Goal: Task Accomplishment & Management: Manage account settings

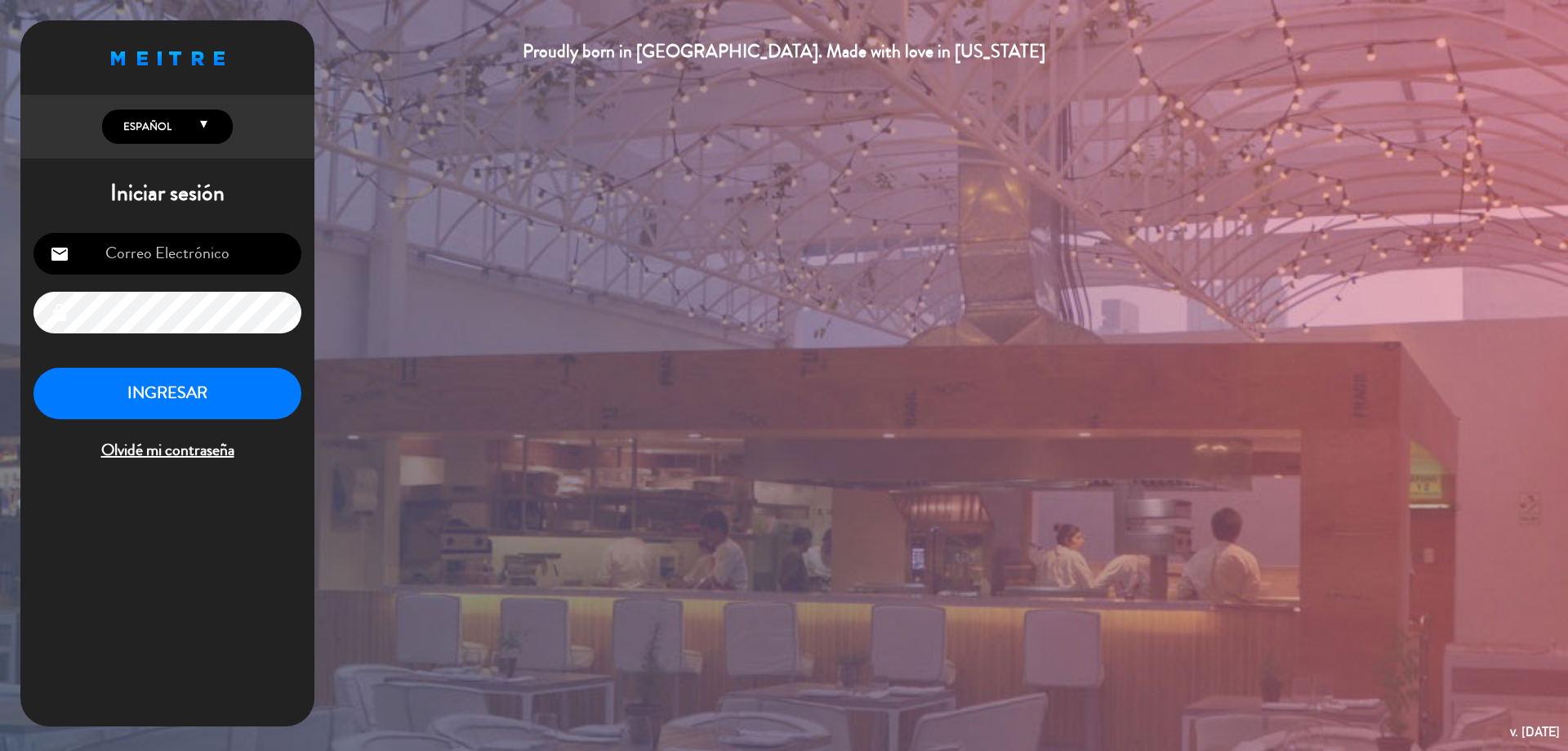
type input "[EMAIL_ADDRESS][PERSON_NAME][DOMAIN_NAME]"
click at [195, 381] on button "INGRESAR" at bounding box center [167, 393] width 268 height 51
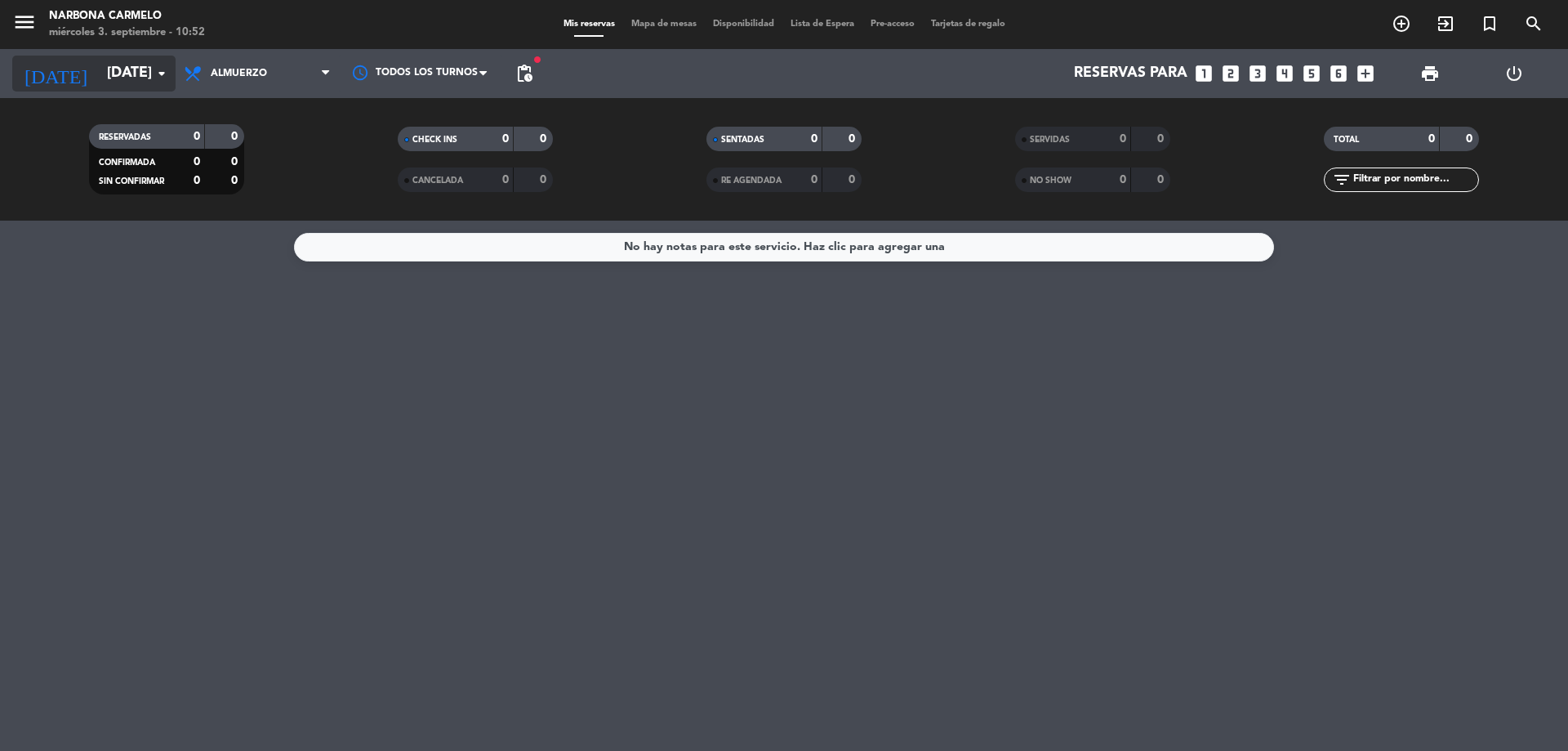
click at [135, 86] on input "[DATE]" at bounding box center [194, 73] width 190 height 33
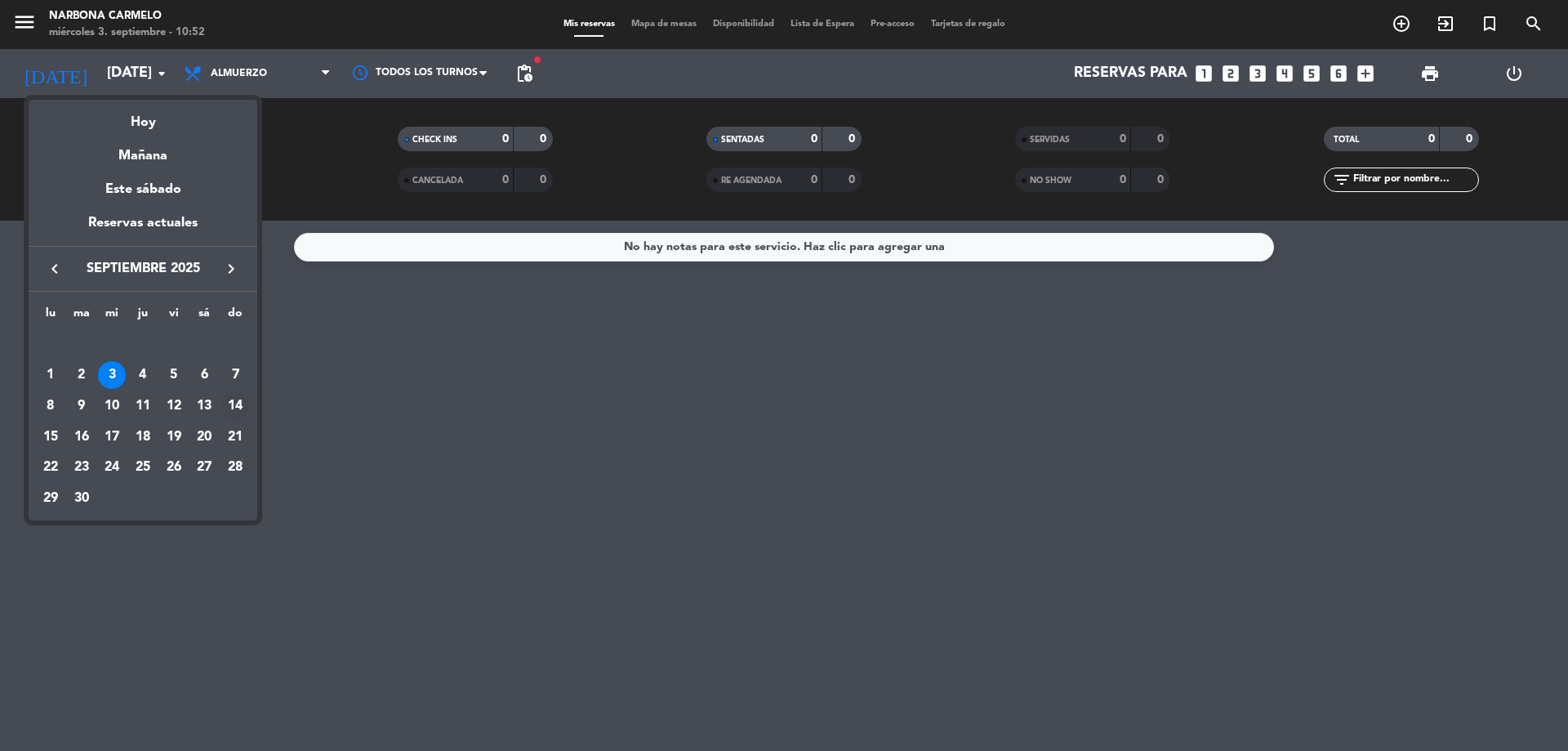
click at [246, 402] on div "14" at bounding box center [236, 406] width 28 height 28
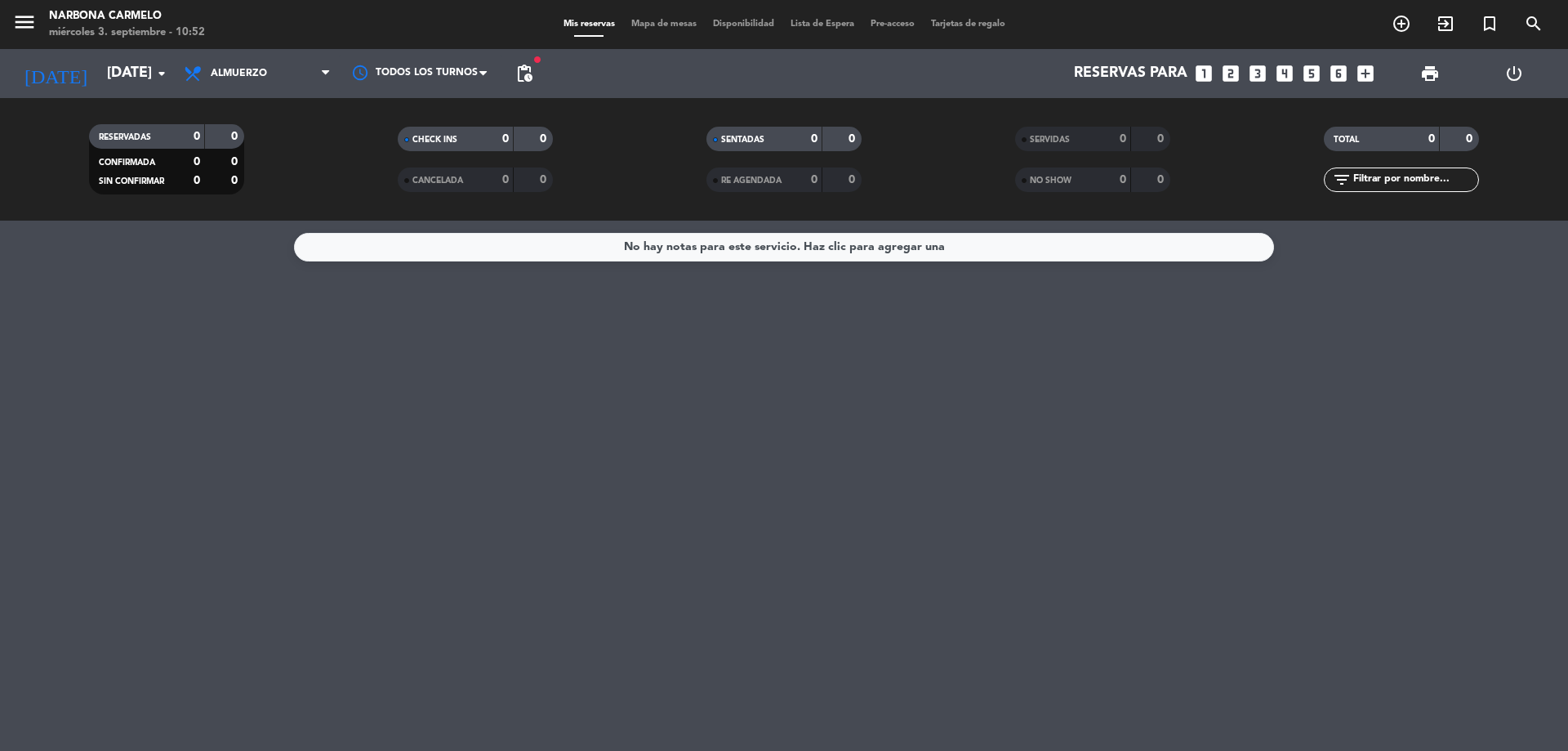
type input "[DATE]"
click at [525, 72] on span "pending_actions" at bounding box center [524, 73] width 20 height 20
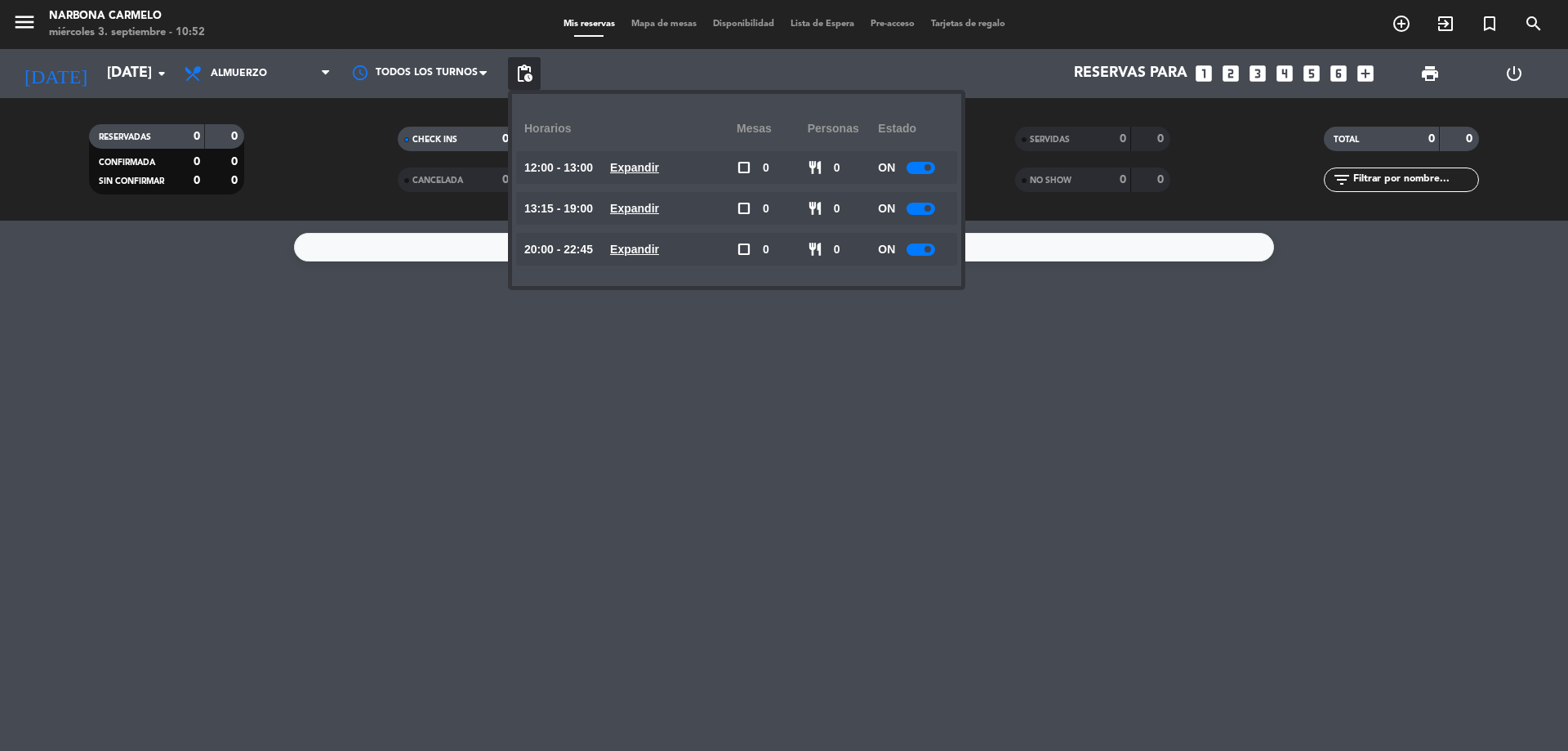
click at [655, 204] on u "Expandir" at bounding box center [634, 209] width 49 height 13
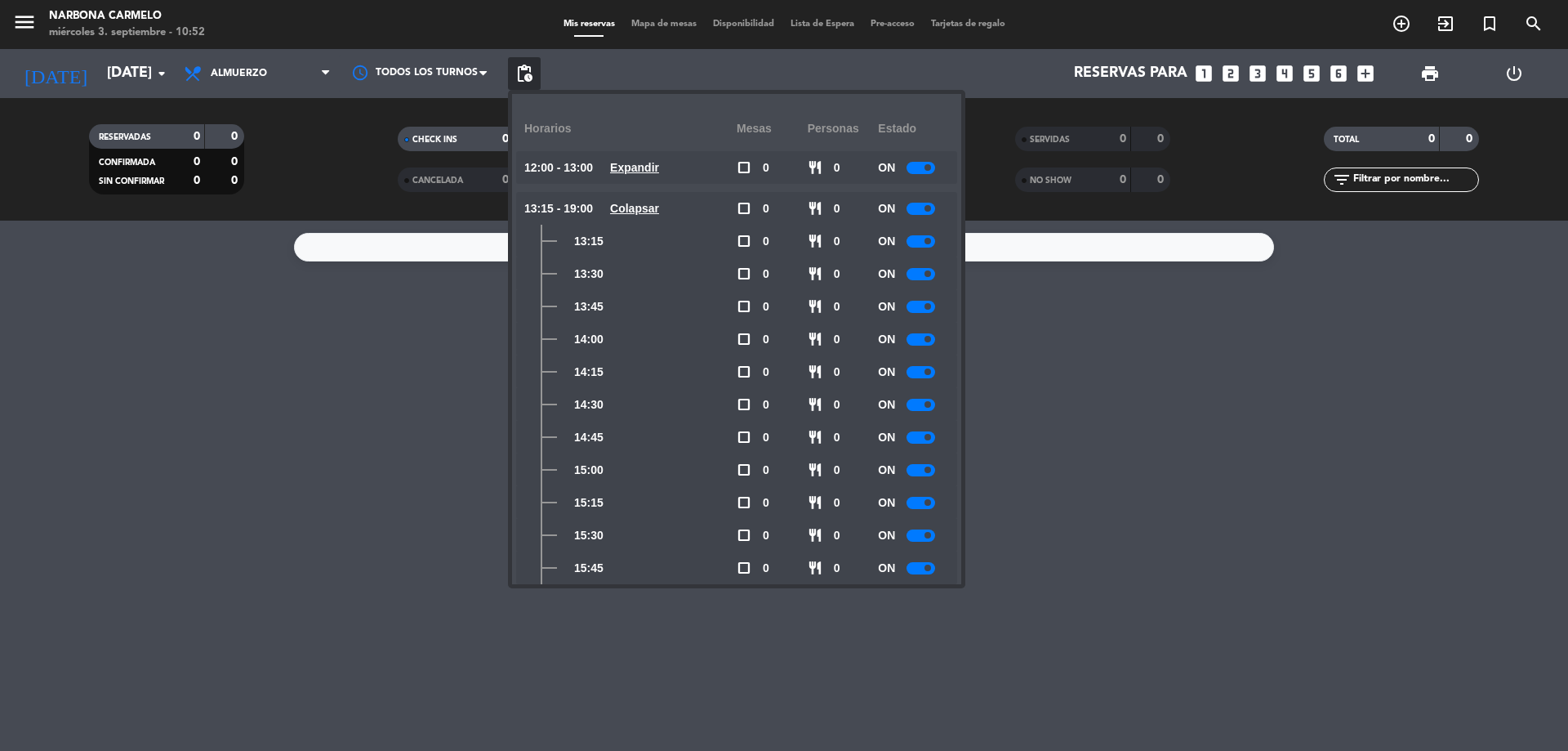
click at [657, 168] on u "Expandir" at bounding box center [634, 167] width 49 height 13
click at [925, 262] on div at bounding box center [920, 265] width 29 height 12
click at [271, 73] on span "Almuerzo" at bounding box center [257, 73] width 163 height 36
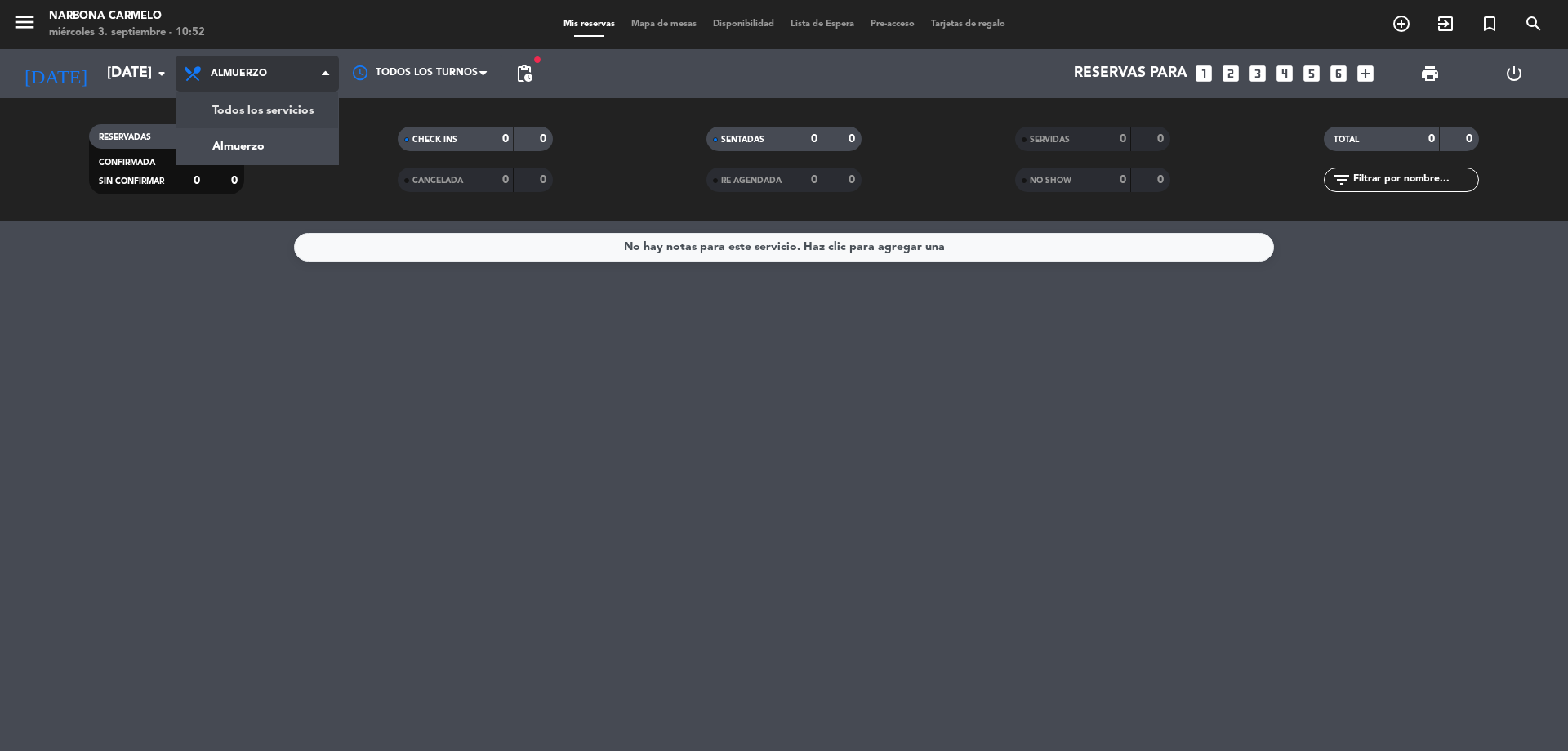
click at [299, 120] on div "menu [PERSON_NAME][DATE] 3. septiembre - 10:52 Mis reservas Mapa de mesas Dispo…" at bounding box center [784, 110] width 1568 height 221
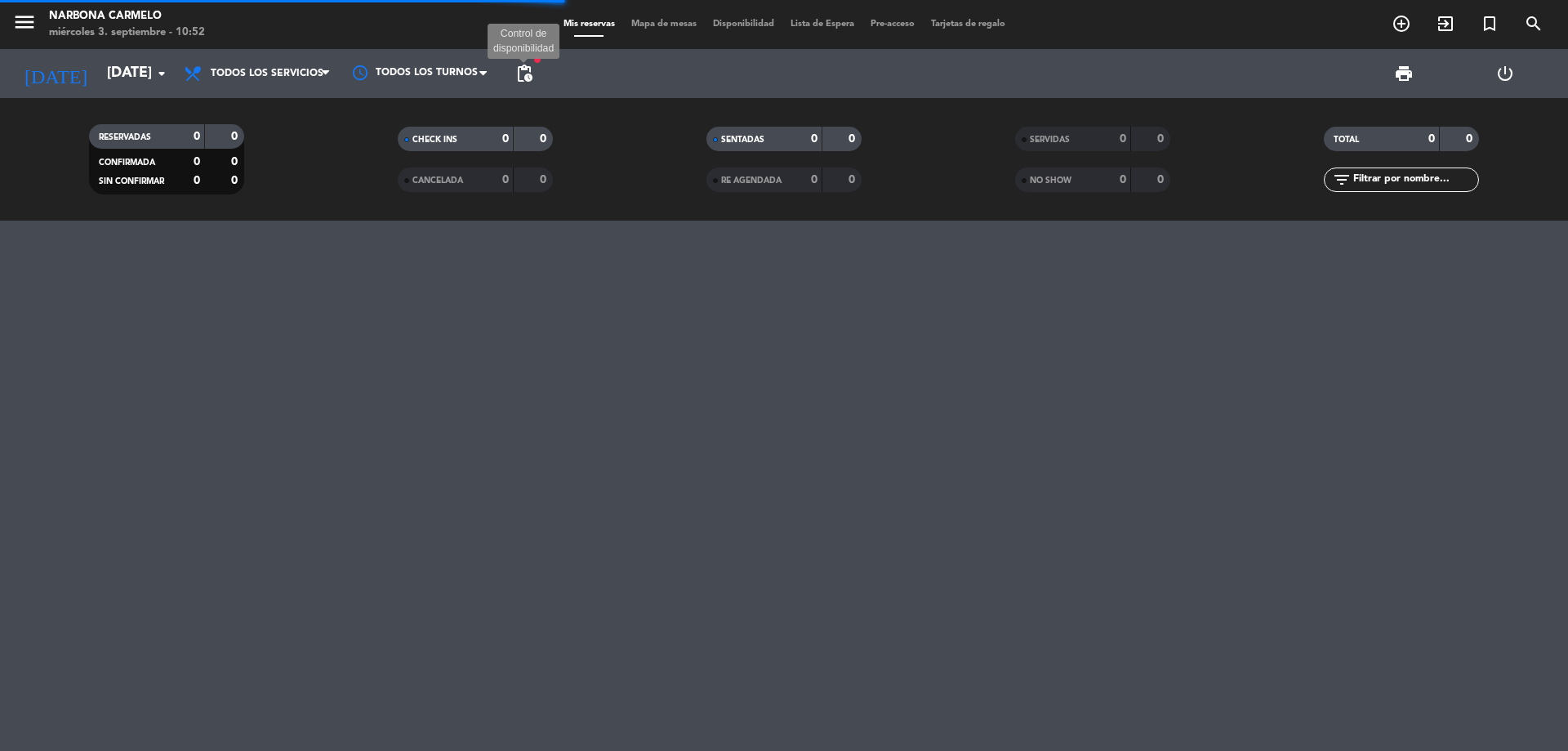
click at [524, 74] on span "pending_actions" at bounding box center [524, 73] width 20 height 20
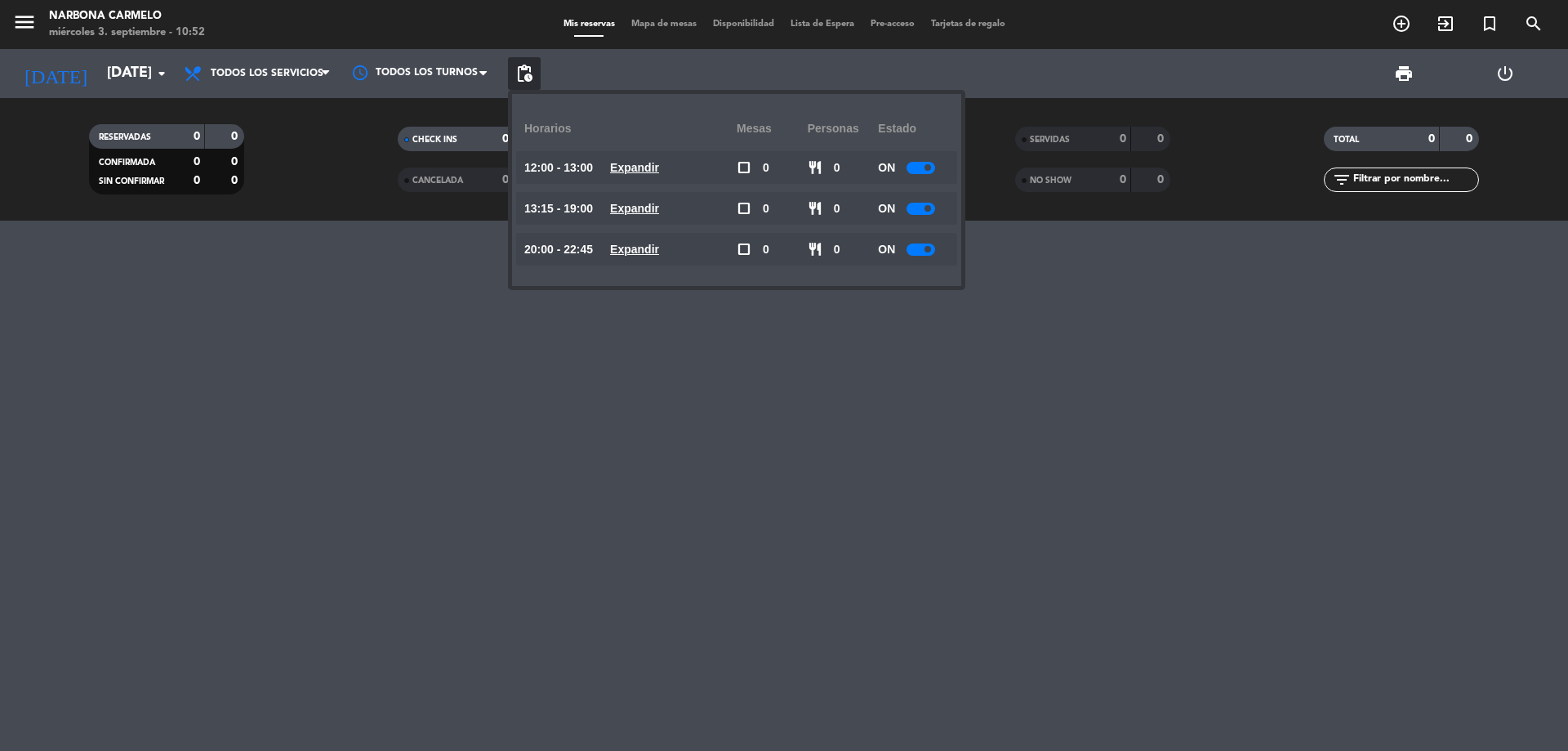
click at [659, 167] on u "Expandir" at bounding box center [634, 167] width 49 height 13
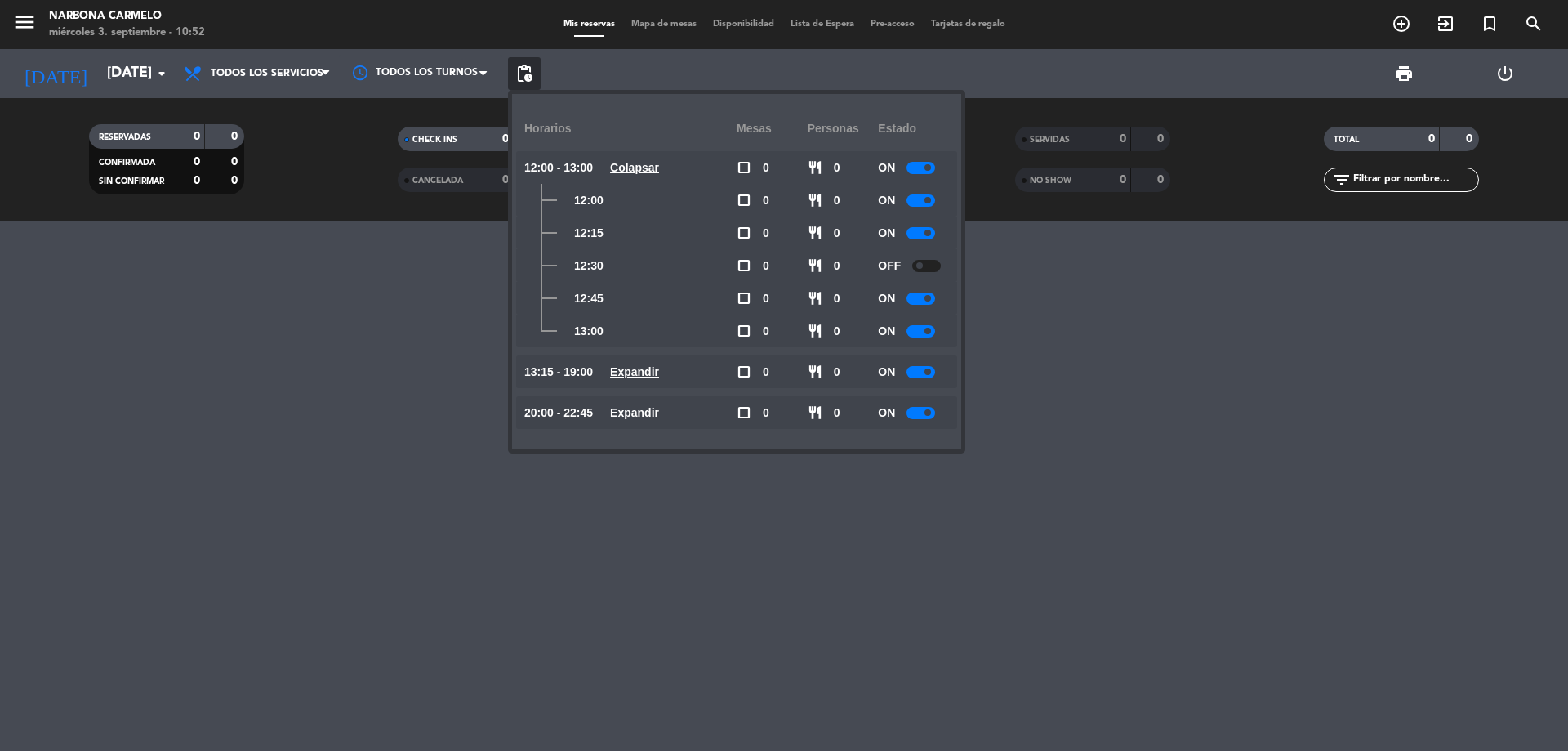
click at [651, 371] on u "Expandir" at bounding box center [634, 372] width 49 height 13
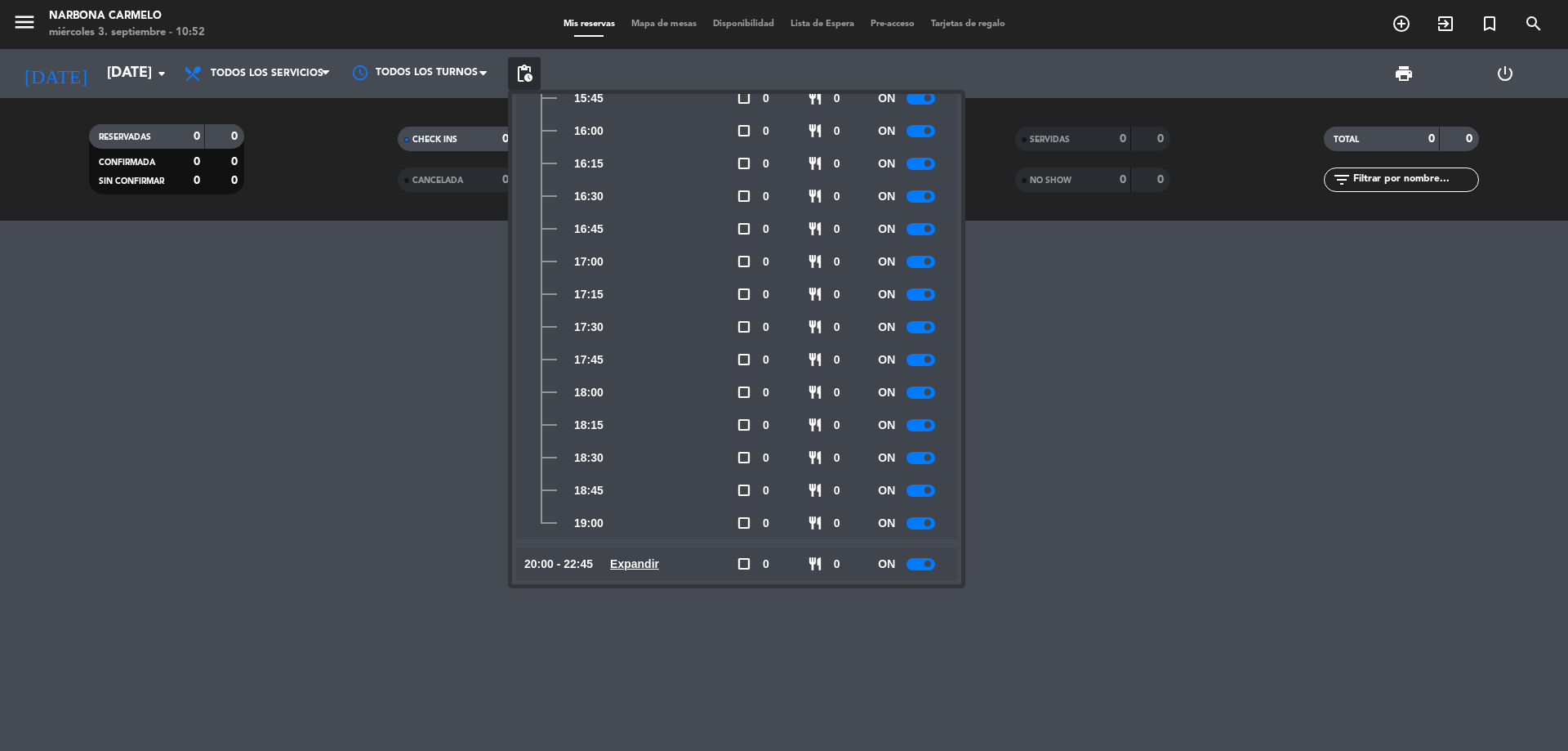
scroll to position [650, 0]
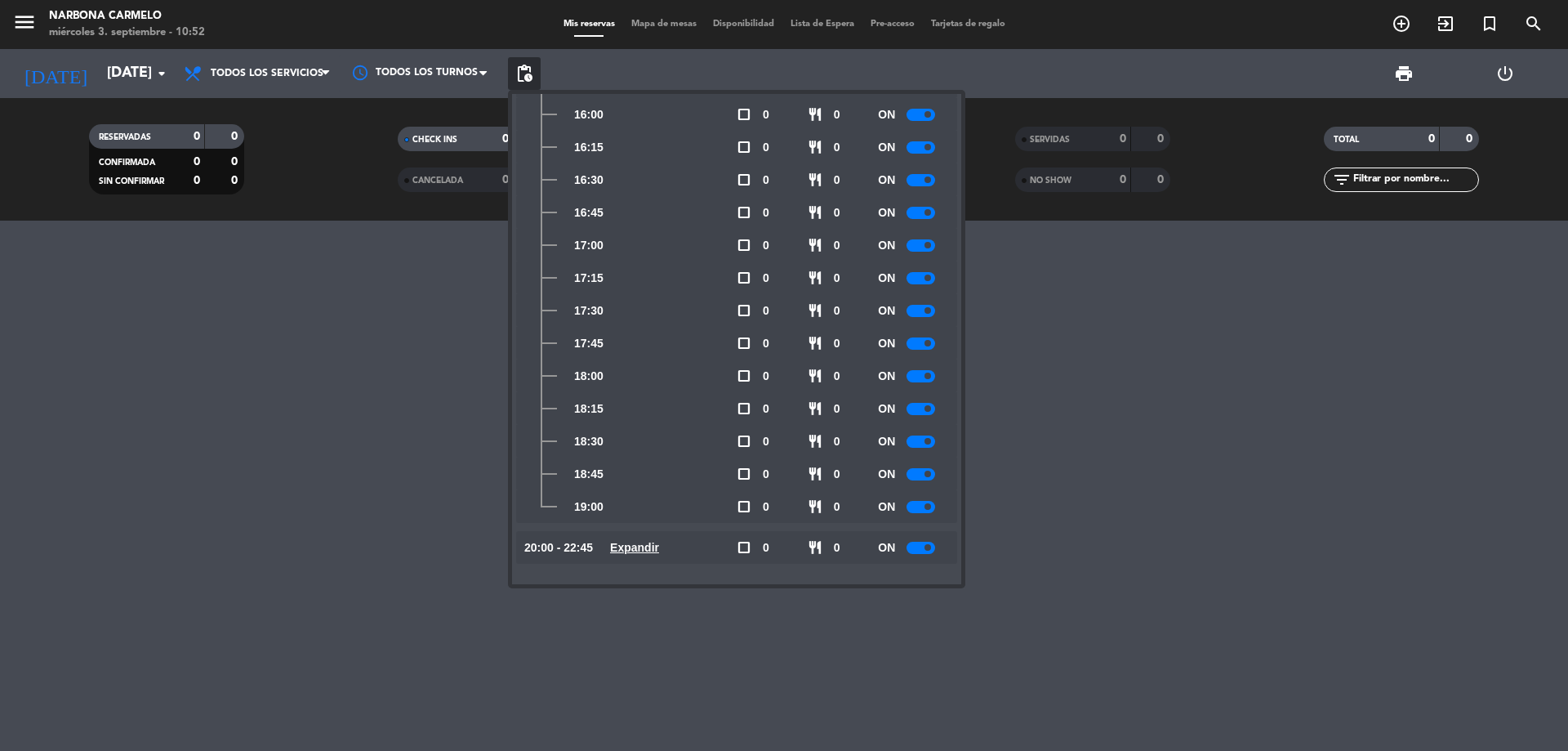
click at [659, 544] on u "Expandir" at bounding box center [634, 547] width 49 height 13
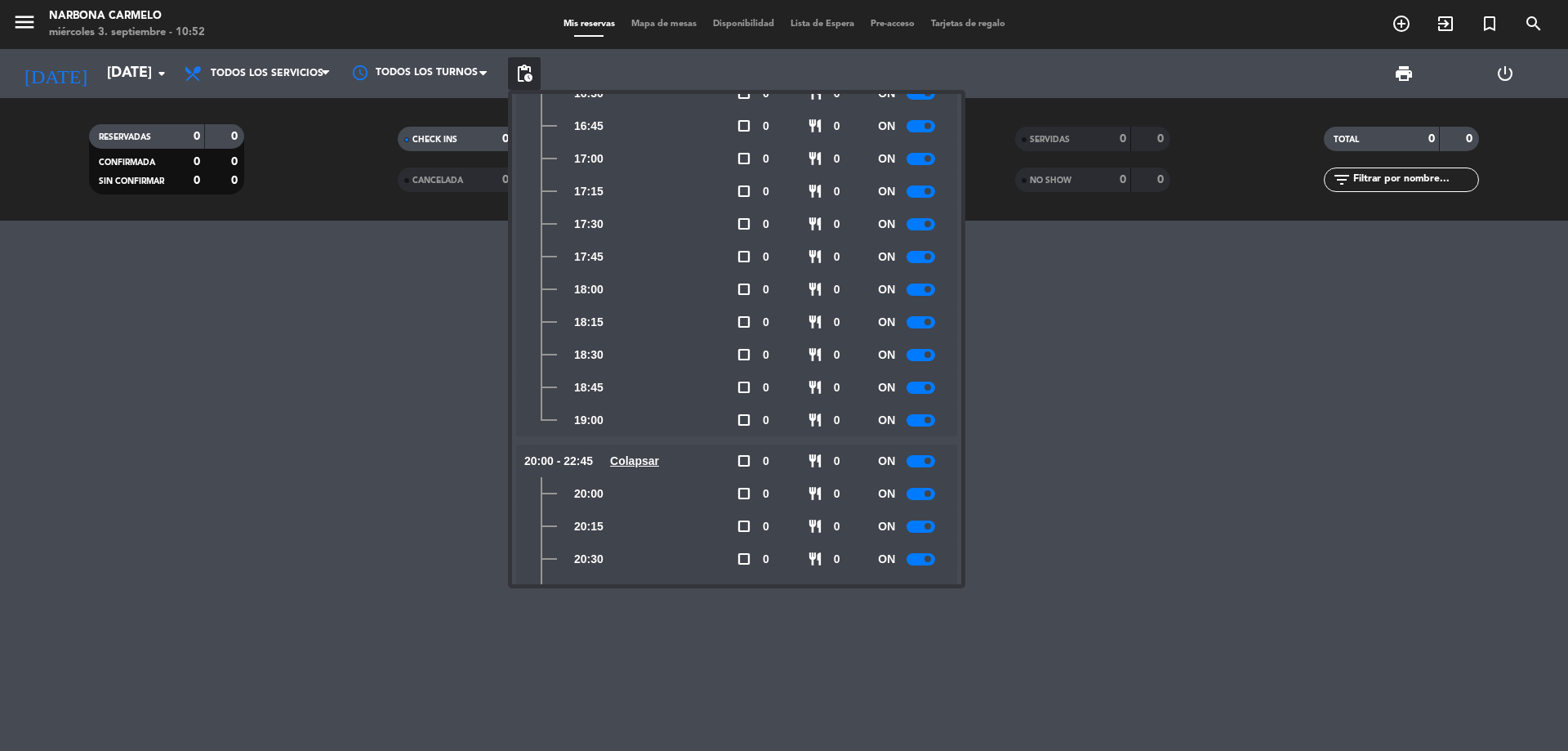
scroll to position [813, 0]
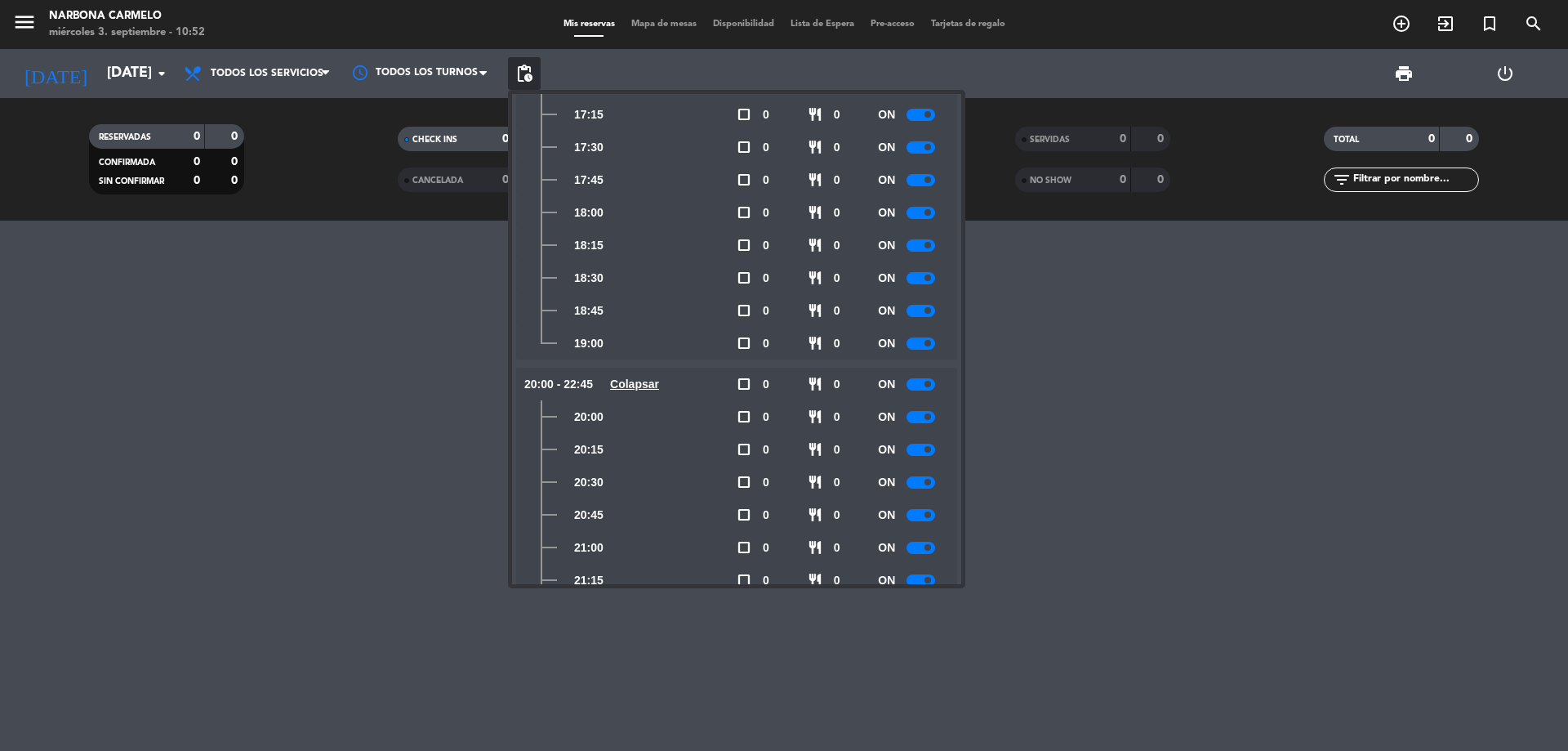
click at [929, 411] on div at bounding box center [920, 416] width 29 height 12
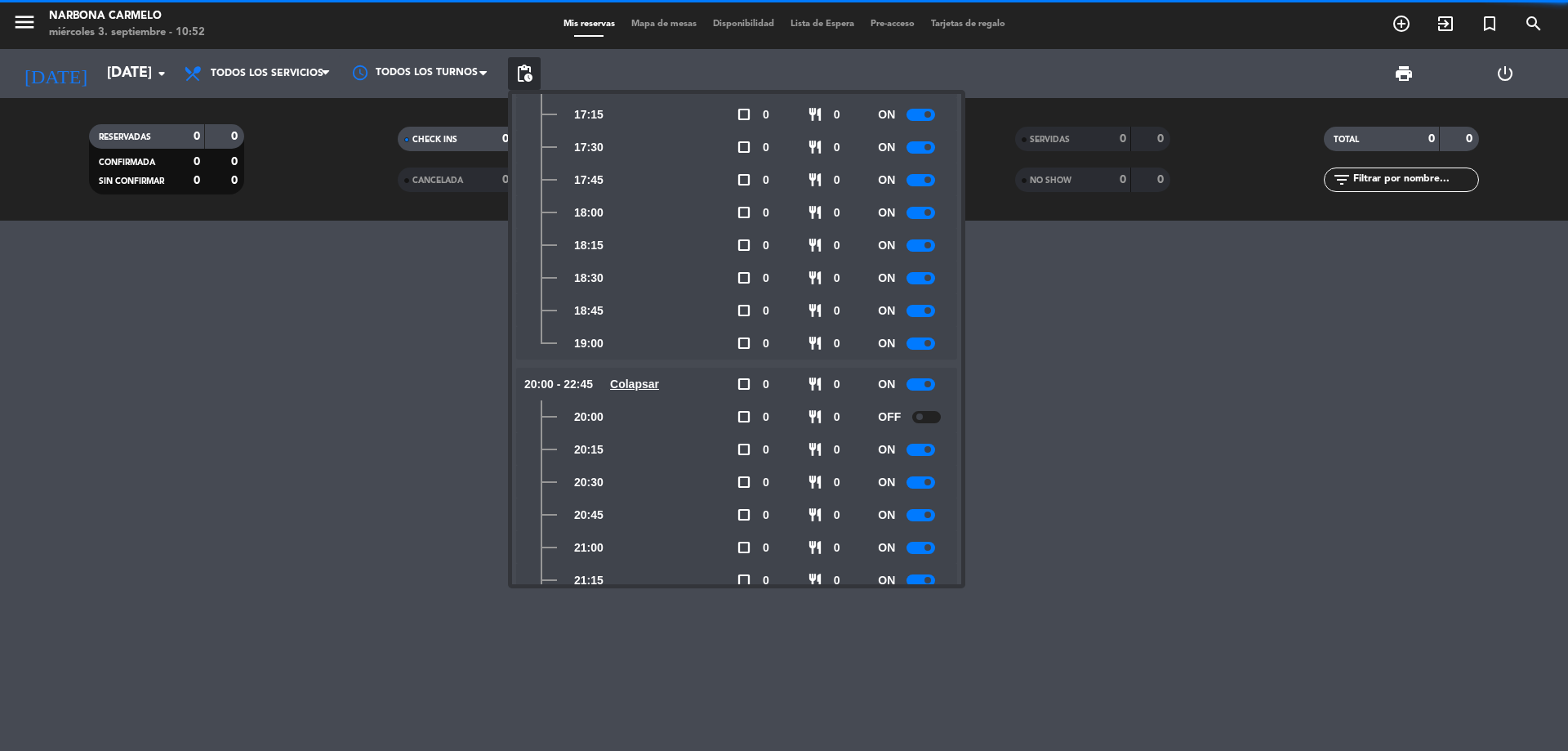
scroll to position [894, 0]
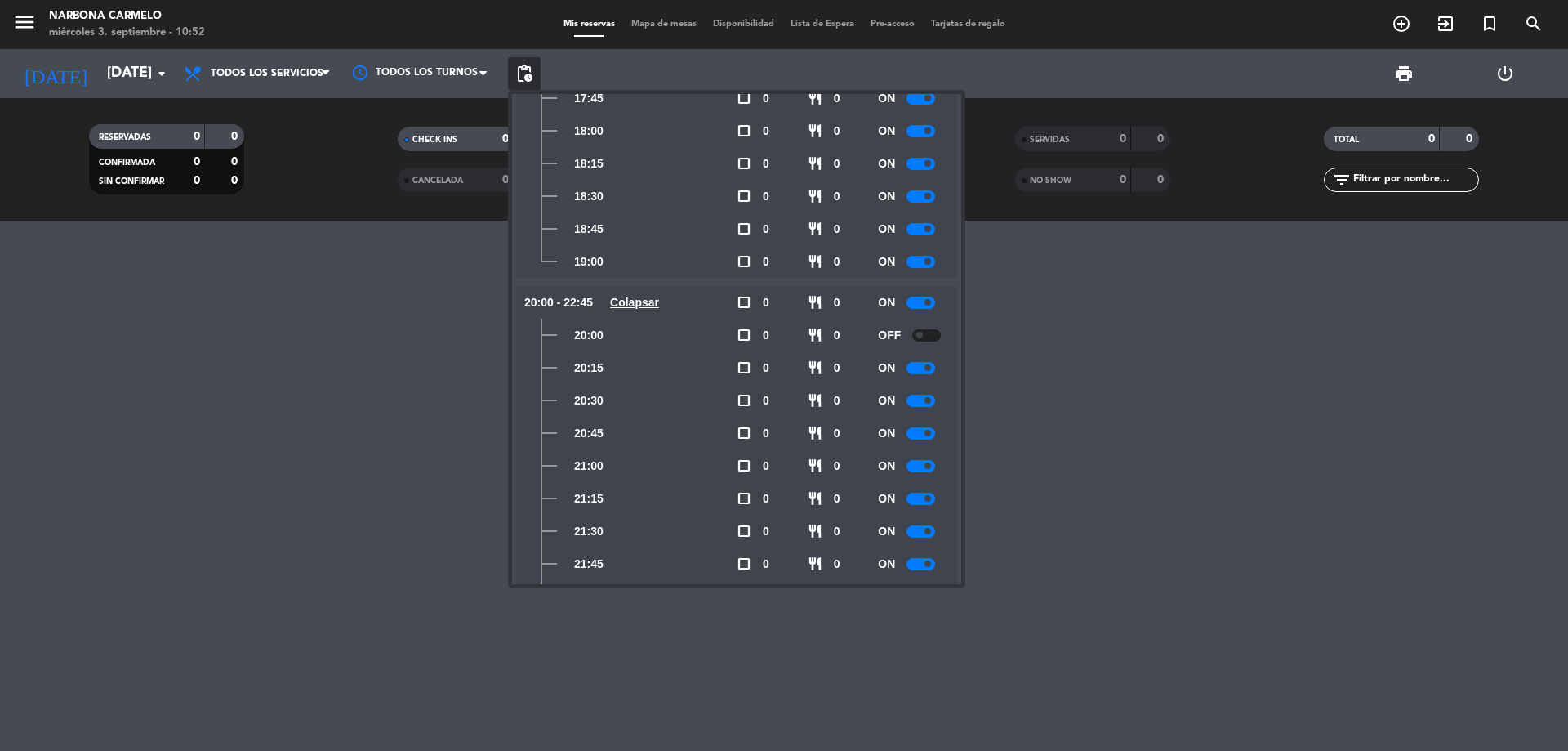
click at [344, 425] on div at bounding box center [784, 486] width 1568 height 530
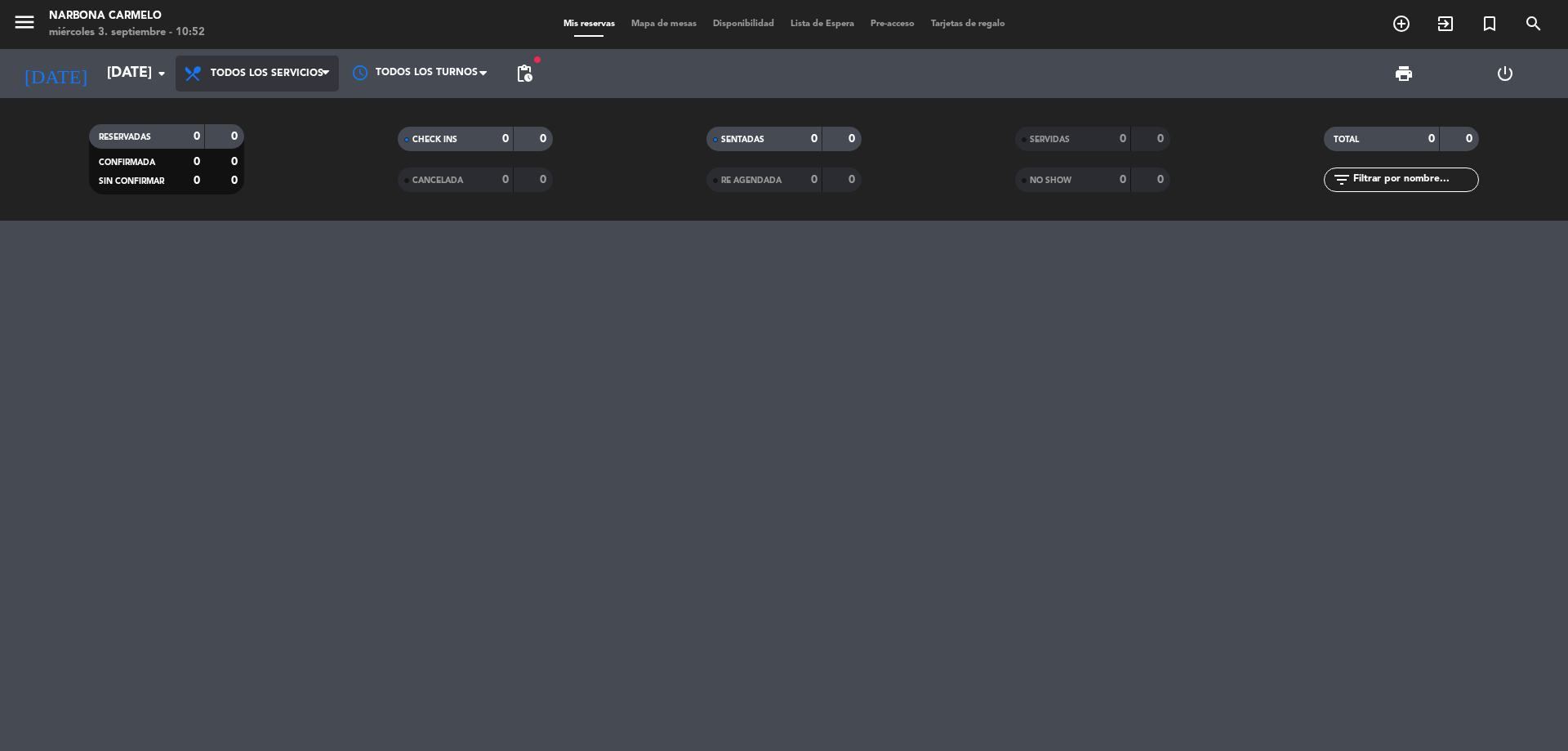
click at [249, 68] on span "Todos los servicios" at bounding box center [267, 73] width 113 height 12
click at [295, 120] on div "menu [PERSON_NAME][DATE] 3. septiembre - 10:52 Mis reservas Mapa de mesas Dispo…" at bounding box center [784, 110] width 1568 height 221
click at [26, 19] on icon "menu" at bounding box center [25, 22] width 25 height 25
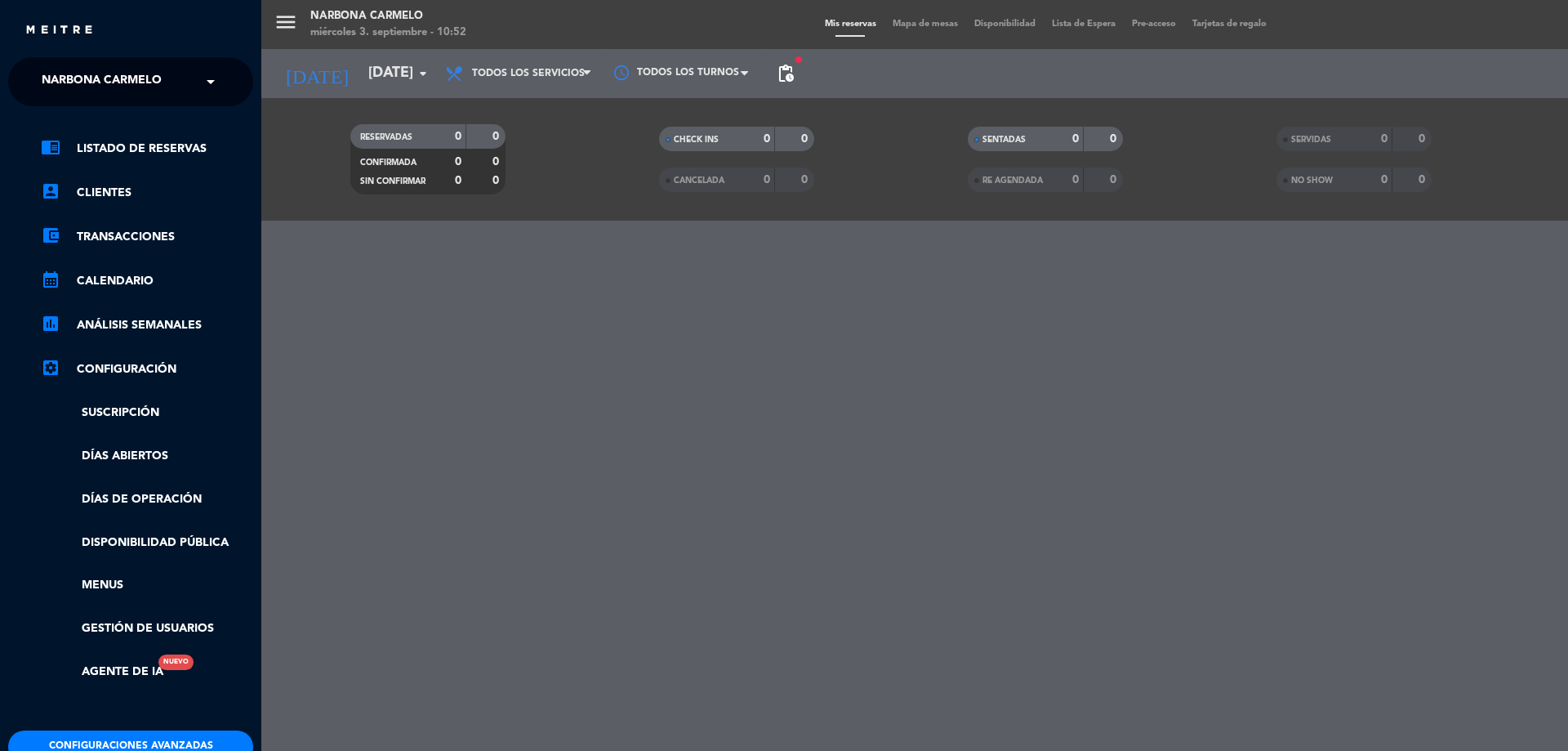
click at [439, 259] on div "menu [PERSON_NAME][DATE] 3. septiembre - 10:52 Mis reservas Mapa de mesas Dispo…" at bounding box center [1045, 375] width 1568 height 751
